Goal: Find specific page/section: Find specific page/section

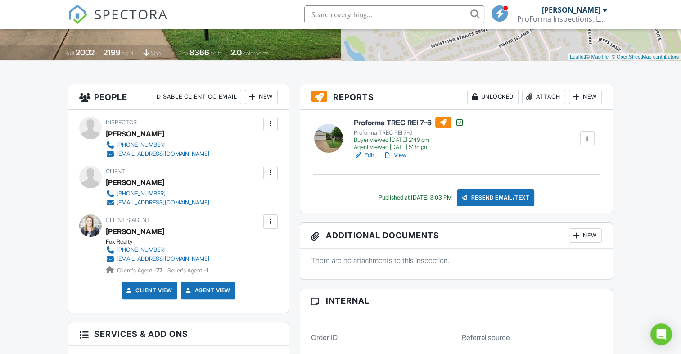
click at [403, 18] on input "text" at bounding box center [394, 14] width 180 height 18
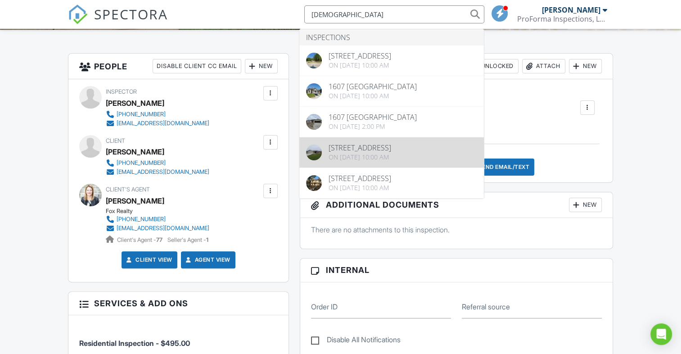
scroll to position [225, 0]
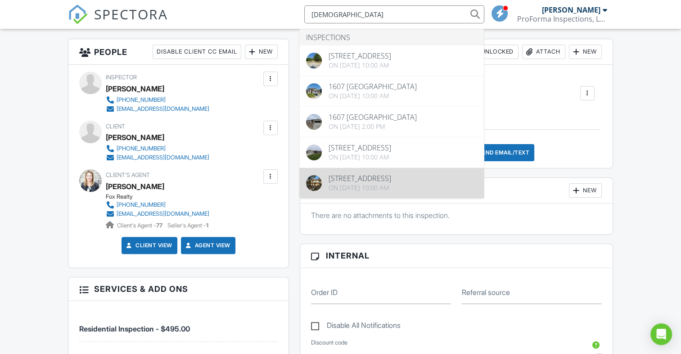
type input "temple"
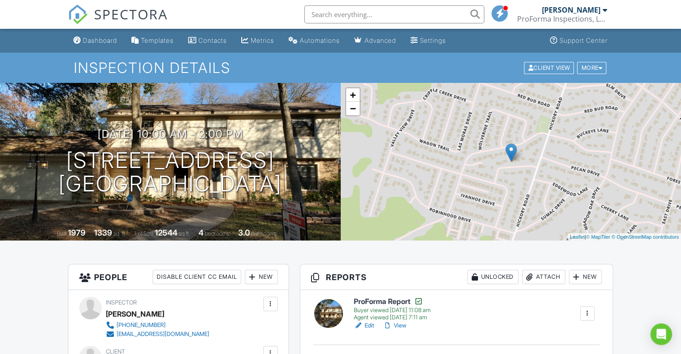
click at [375, 14] on input "text" at bounding box center [394, 14] width 180 height 18
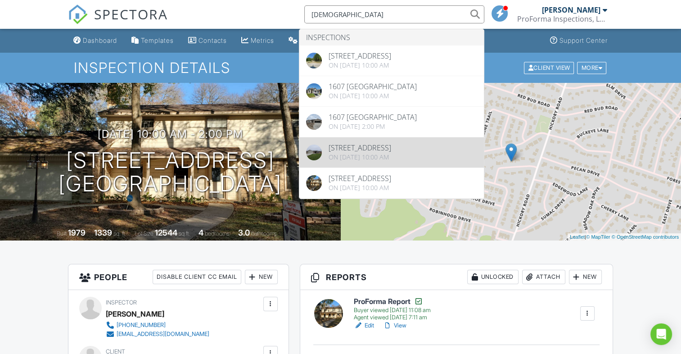
type input "[DEMOGRAPHIC_DATA]"
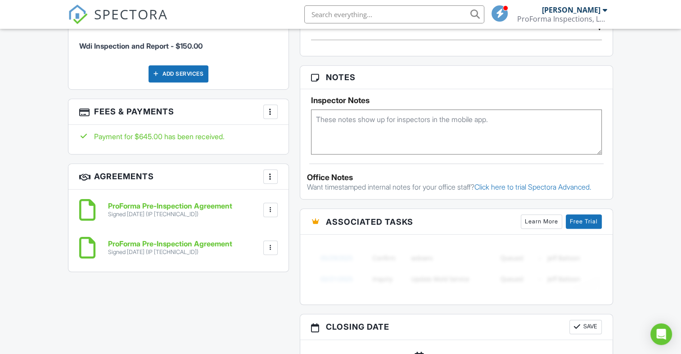
scroll to position [540, 0]
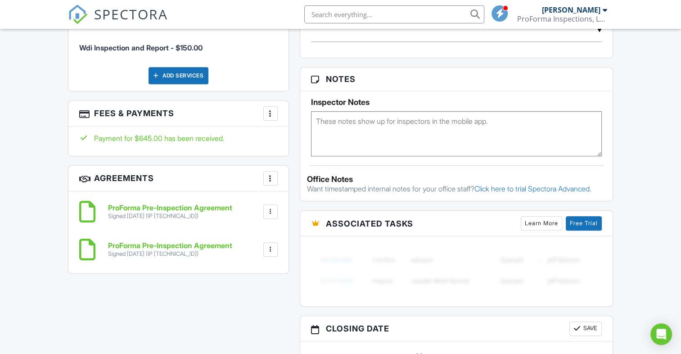
click at [269, 115] on div at bounding box center [270, 113] width 9 height 9
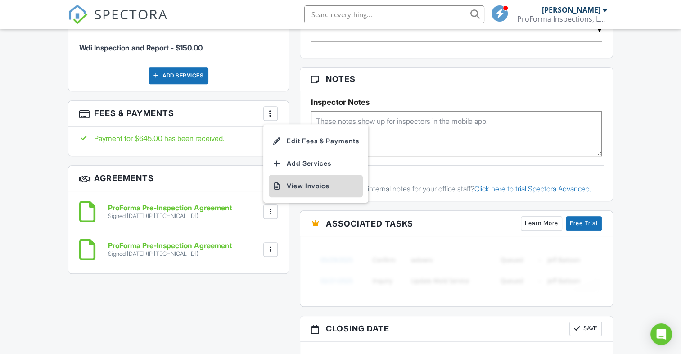
click at [301, 185] on li "View Invoice" at bounding box center [316, 186] width 94 height 23
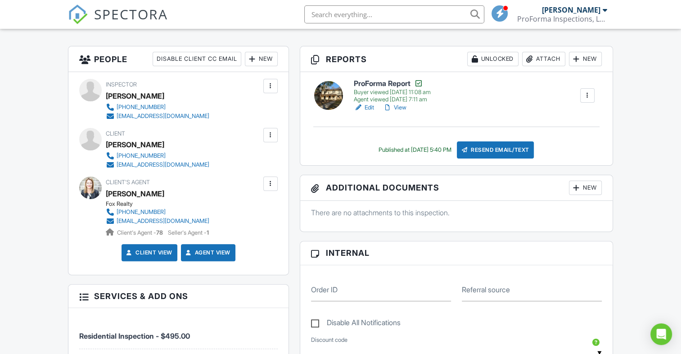
scroll to position [225, 0]
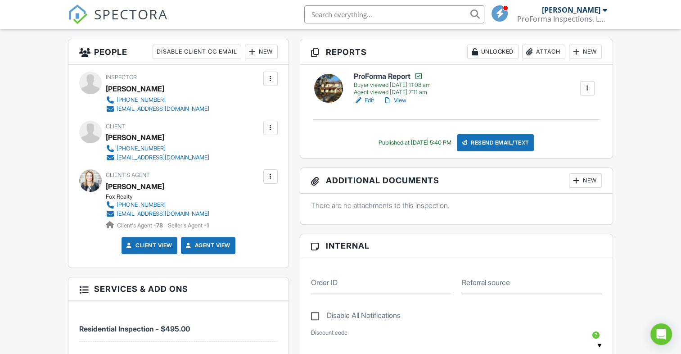
click at [139, 15] on span "SPECTORA" at bounding box center [131, 14] width 74 height 19
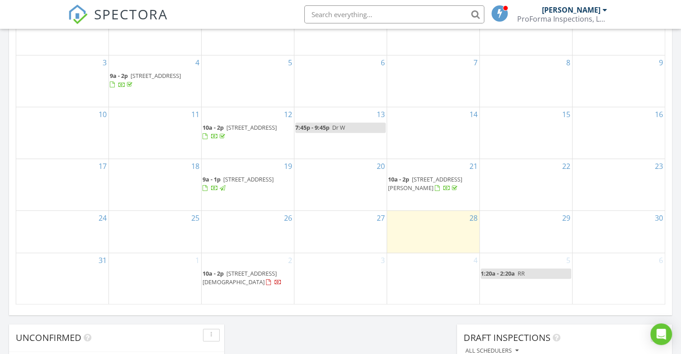
scroll to position [495, 0]
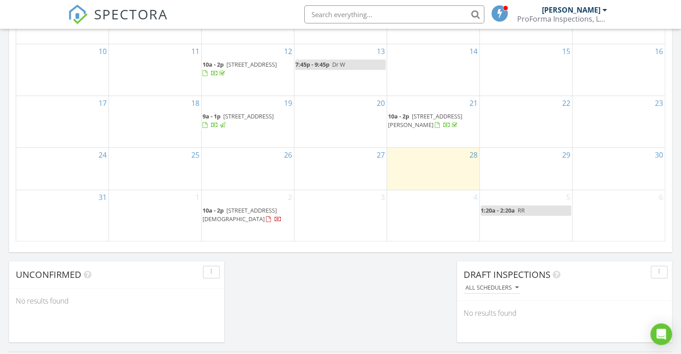
scroll to position [540, 0]
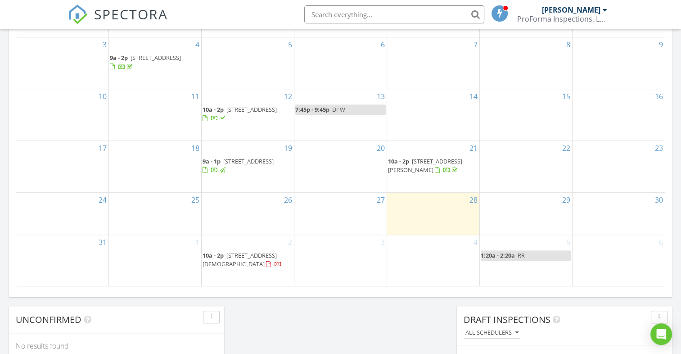
click at [243, 251] on span "2109 W Avenue B, Temple 76504" at bounding box center [240, 259] width 74 height 17
